Goal: Transaction & Acquisition: Purchase product/service

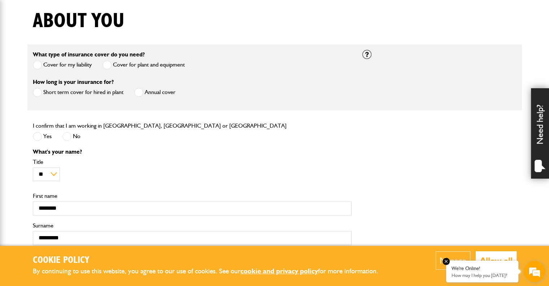
click at [445, 260] on em at bounding box center [446, 260] width 7 height 7
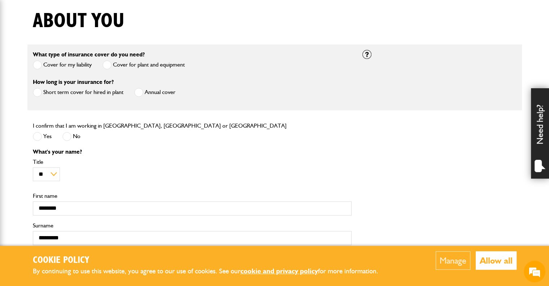
click at [481, 256] on button "Allow all" at bounding box center [496, 260] width 41 height 18
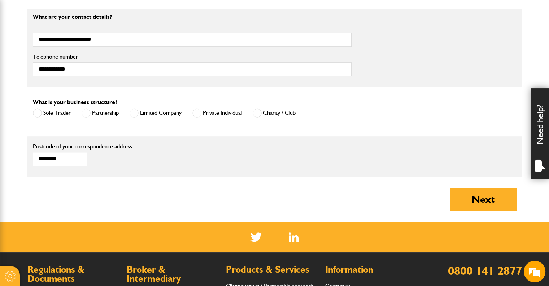
scroll to position [433, 0]
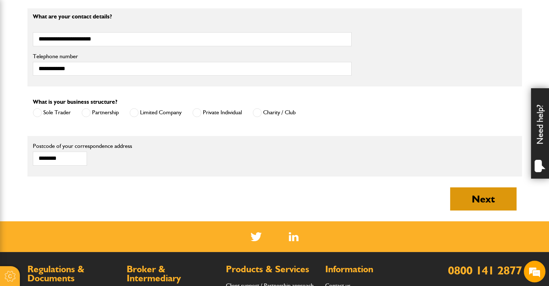
click at [471, 195] on button "Next" at bounding box center [483, 198] width 66 height 23
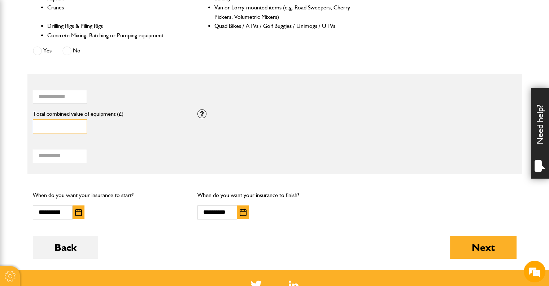
drag, startPoint x: 41, startPoint y: 122, endPoint x: 34, endPoint y: 122, distance: 7.2
click at [34, 122] on input "*****" at bounding box center [60, 126] width 54 height 14
type input "*****"
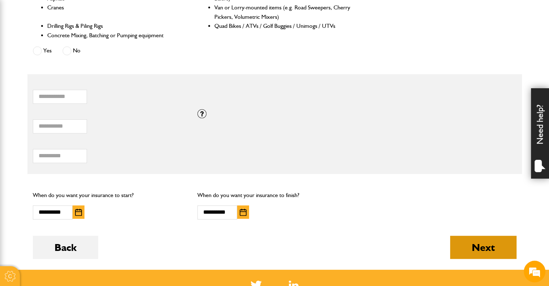
click at [473, 245] on button "Next" at bounding box center [483, 246] width 66 height 23
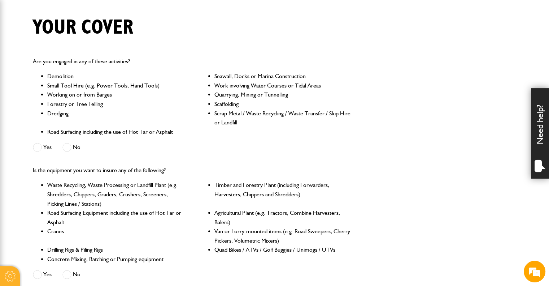
scroll to position [151, 0]
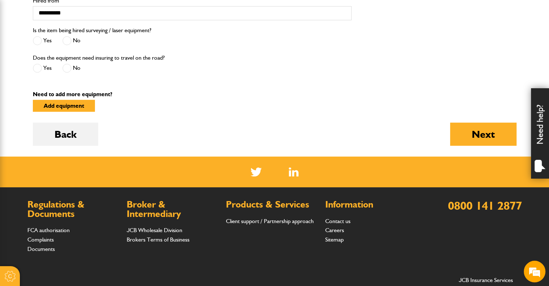
scroll to position [326, 0]
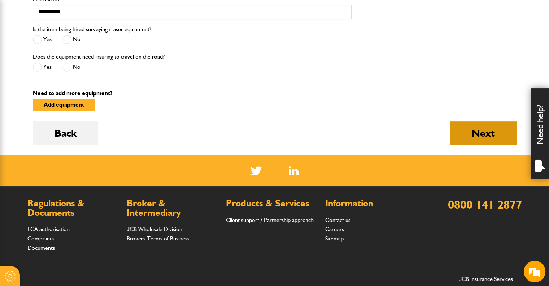
click at [477, 128] on button "Next" at bounding box center [483, 132] width 66 height 23
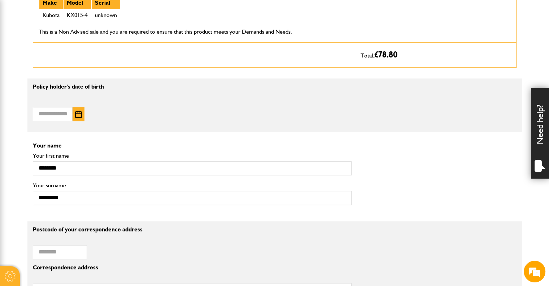
scroll to position [384, 0]
